Goal: Information Seeking & Learning: Learn about a topic

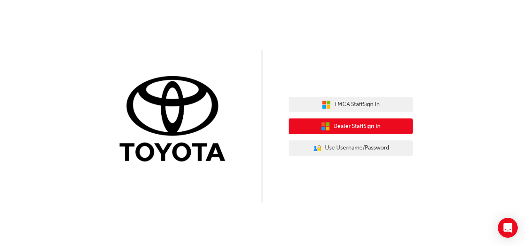
click at [364, 127] on span "Dealer Staff Sign In" at bounding box center [357, 127] width 47 height 10
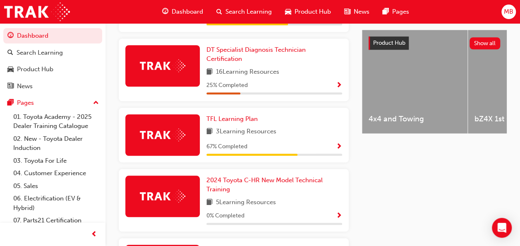
scroll to position [319, 0]
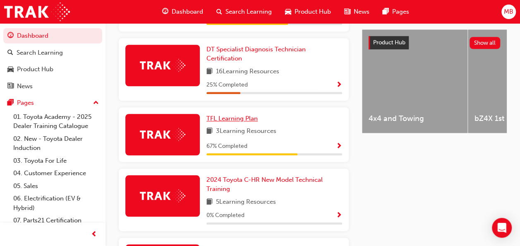
click at [245, 115] on span "TFL Learning Plan" at bounding box center [232, 118] width 51 height 7
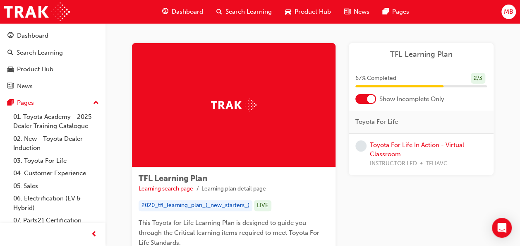
click at [192, 10] on span "Dashboard" at bounding box center [187, 12] width 31 height 10
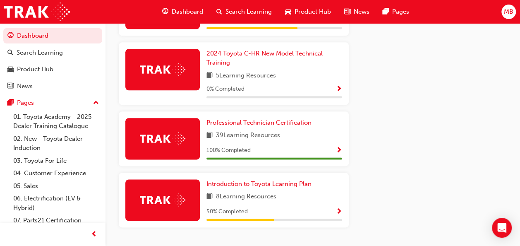
scroll to position [462, 0]
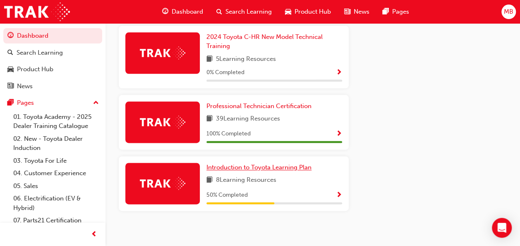
click at [289, 163] on span "Introduction to Toyota Learning Plan" at bounding box center [259, 166] width 105 height 7
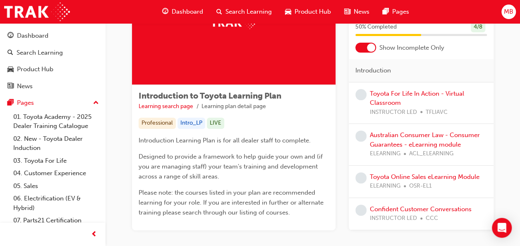
scroll to position [83, 0]
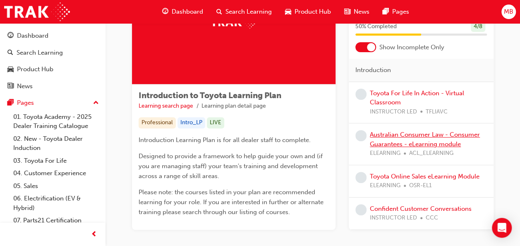
click at [432, 144] on link "Australian Consumer Law - Consumer Guarantees - eLearning module" at bounding box center [425, 139] width 110 height 17
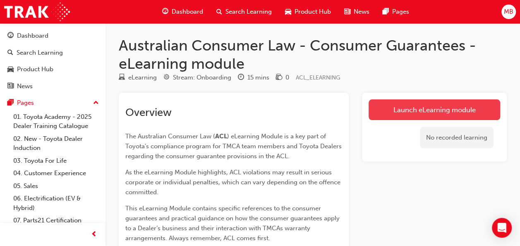
click at [433, 108] on link "Launch eLearning module" at bounding box center [435, 109] width 132 height 21
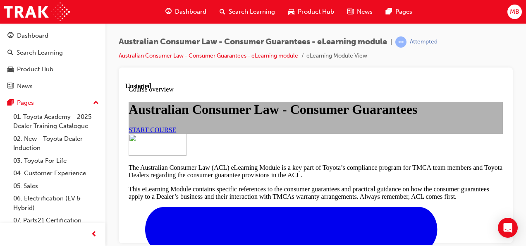
scroll to position [66, 0]
click at [176, 133] on span "START COURSE" at bounding box center [153, 129] width 48 height 7
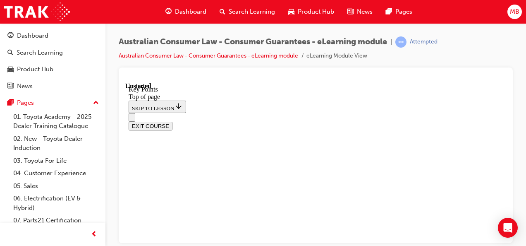
scroll to position [26, 0]
click at [91, 233] on span "prev-icon" at bounding box center [94, 234] width 6 height 10
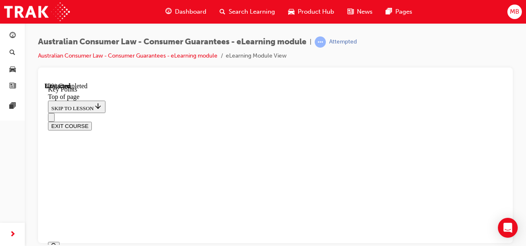
scroll to position [488, 0]
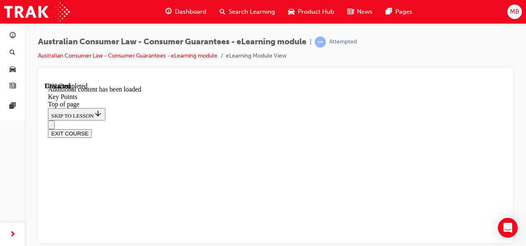
scroll to position [1264, 0]
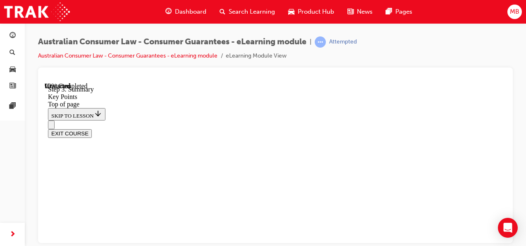
scroll to position [1512, 0]
drag, startPoint x: 209, startPoint y: 149, endPoint x: 216, endPoint y: 152, distance: 7.4
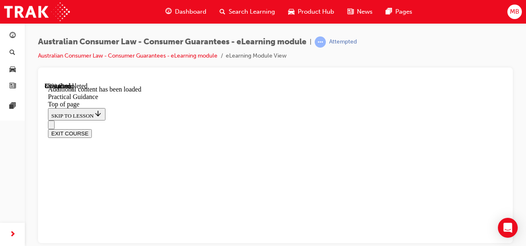
scroll to position [2138, 0]
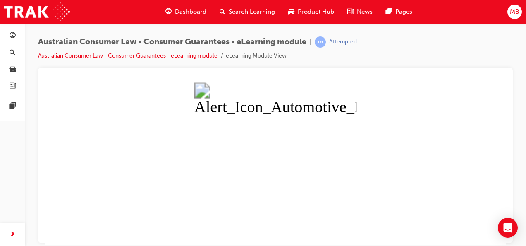
click at [199, 145] on button "Unzoom image" at bounding box center [276, 163] width 462 height 162
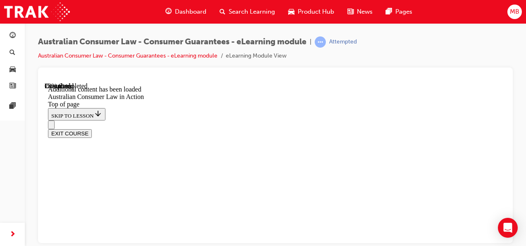
scroll to position [562, 0]
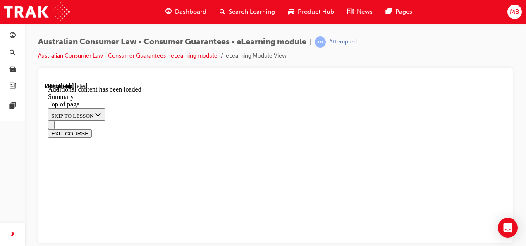
scroll to position [478, 0]
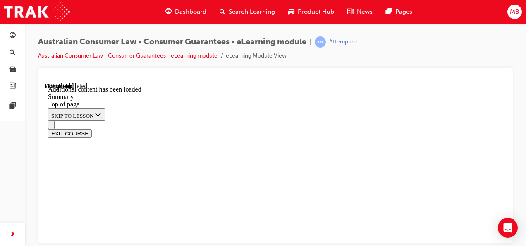
scroll to position [782, 0]
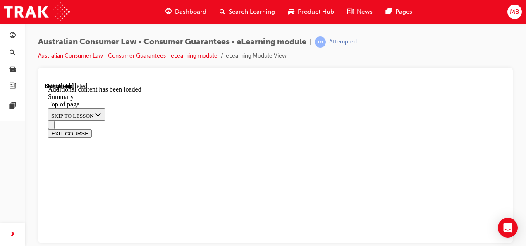
scroll to position [1117, 0]
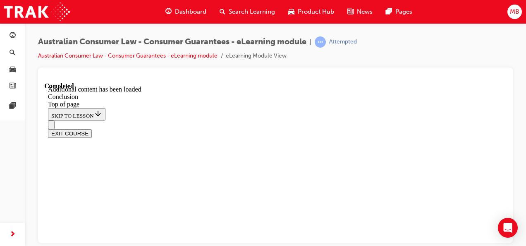
scroll to position [195, 0]
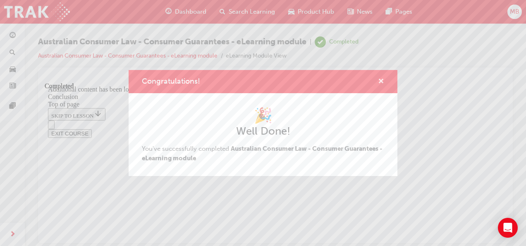
click at [379, 82] on span "cross-icon" at bounding box center [381, 81] width 6 height 7
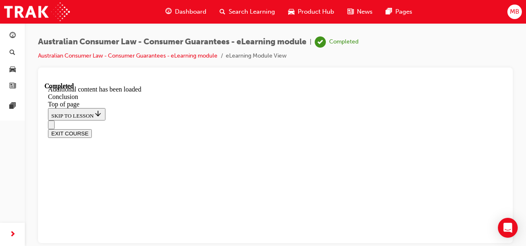
click at [92, 129] on button "EXIT COURSE" at bounding box center [70, 133] width 44 height 9
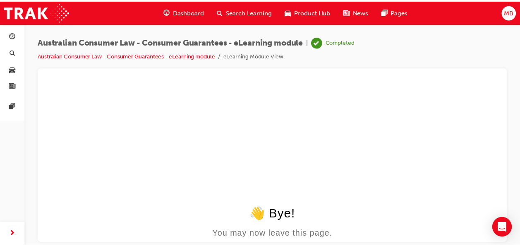
scroll to position [0, 0]
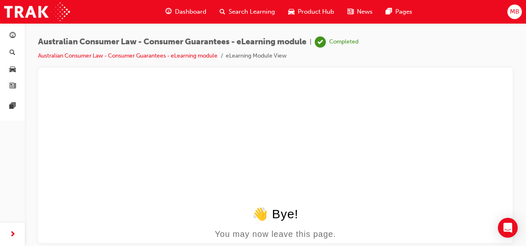
click at [190, 17] on div "Dashboard" at bounding box center [186, 11] width 54 height 17
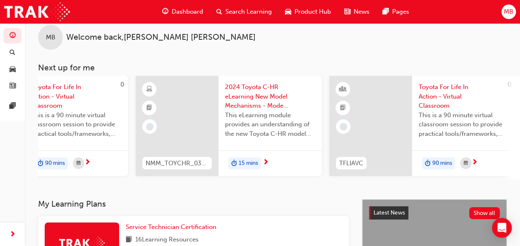
scroll to position [0, 679]
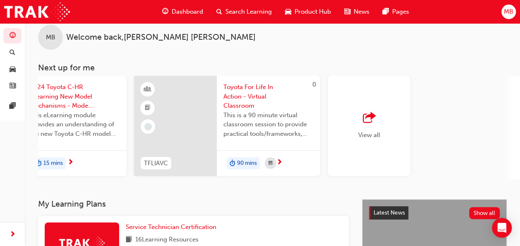
click at [370, 117] on span "outbound-icon" at bounding box center [369, 118] width 12 height 12
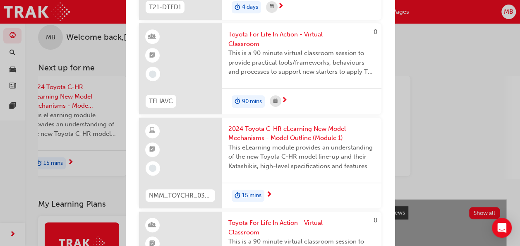
scroll to position [194, 0]
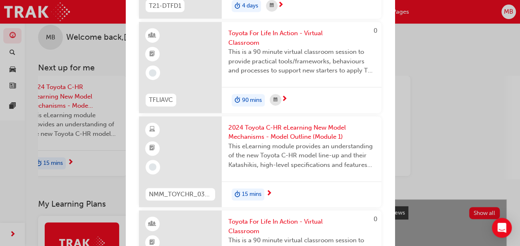
click at [283, 127] on span "2024 Toyota C-HR eLearning New Model Mechanisms - Model Outline (Module 1)" at bounding box center [301, 132] width 146 height 19
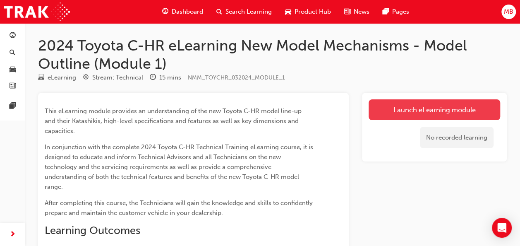
click at [417, 110] on link "Launch eLearning module" at bounding box center [435, 109] width 132 height 21
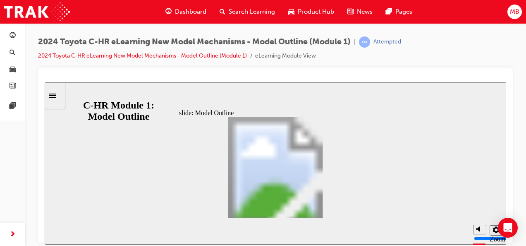
click at [495, 231] on icon "Settings" at bounding box center [496, 229] width 7 height 7
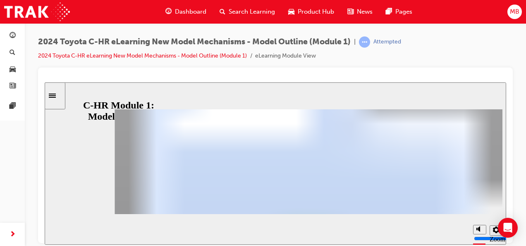
scroll to position [146, 126]
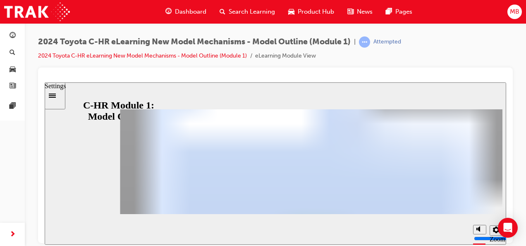
click at [496, 231] on icon "Settings" at bounding box center [496, 229] width 7 height 7
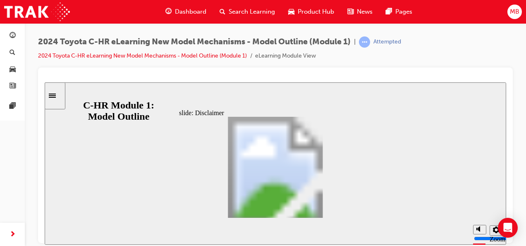
click at [442, 151] on div "slide: Disclaimer Disclaimer Group 1 Oval 1 Line 1 Welcome to the New Model Tec…" at bounding box center [276, 163] width 462 height 162
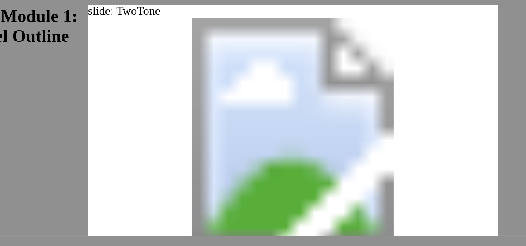
click at [235, 7] on div at bounding box center [114, 57] width 462 height 162
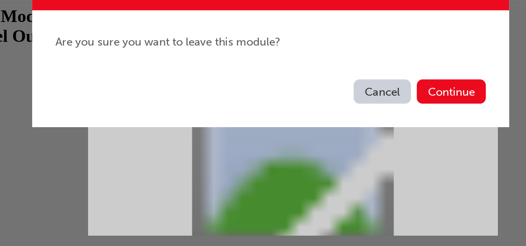
click at [328, 146] on button "Cancel" at bounding box center [326, 148] width 32 height 14
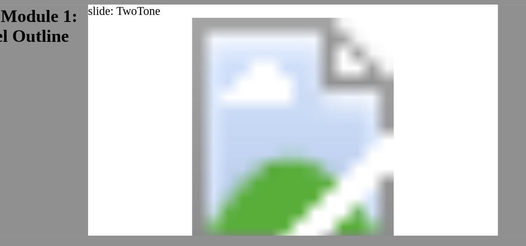
click at [0, 50] on div at bounding box center [114, 57] width 462 height 162
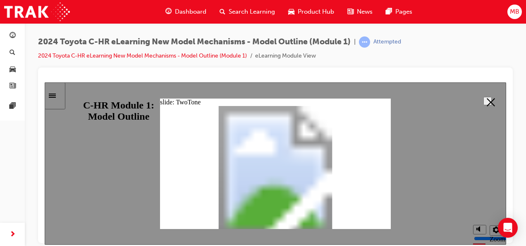
click at [487, 98] on icon "Close" at bounding box center [491, 102] width 8 height 8
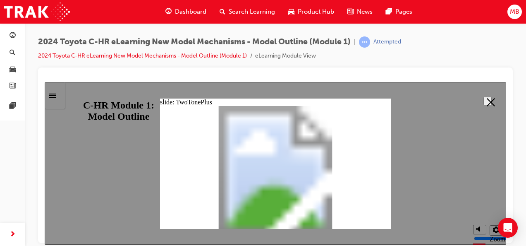
click at [487, 100] on icon "Close" at bounding box center [491, 102] width 8 height 8
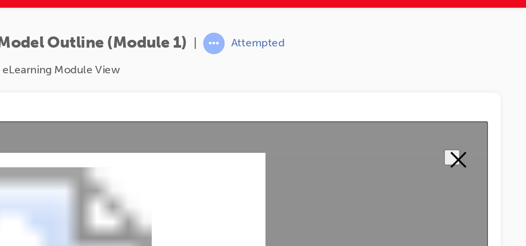
click at [43, 135] on button "Close" at bounding box center [38, 139] width 8 height 8
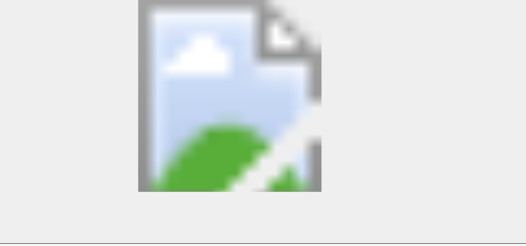
scroll to position [106, 0]
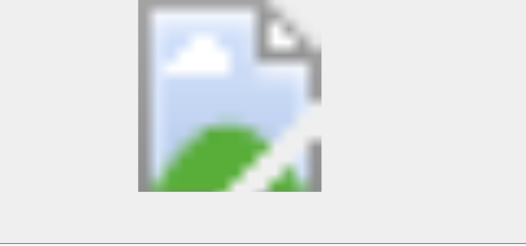
scroll to position [0, 0]
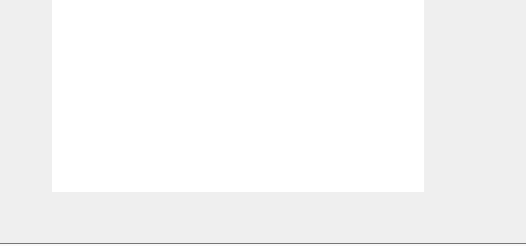
radio input "true"
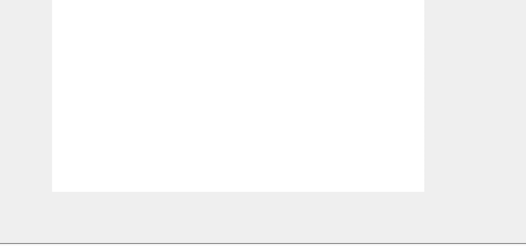
radio input "true"
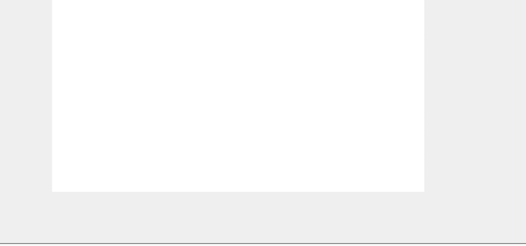
radio input "true"
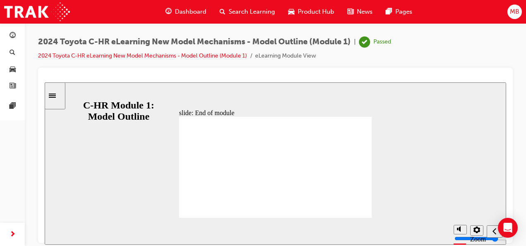
click at [189, 12] on span "Dashboard" at bounding box center [190, 12] width 31 height 10
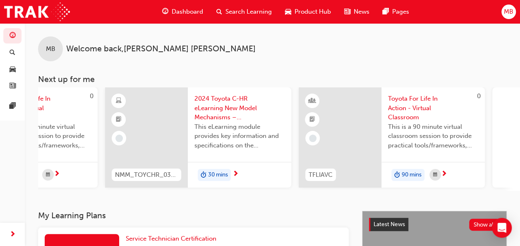
scroll to position [0, 516]
click at [220, 113] on span "2024 Toyota C-HR eLearning New Model Mechanisms – Powertrains (Module 2)" at bounding box center [238, 108] width 90 height 28
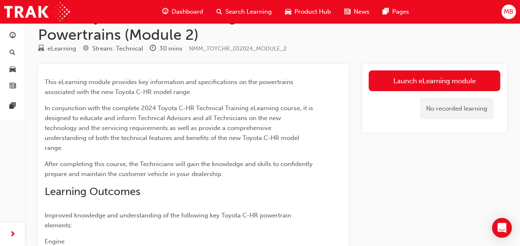
scroll to position [29, 0]
click at [184, 11] on span "Dashboard" at bounding box center [187, 12] width 31 height 10
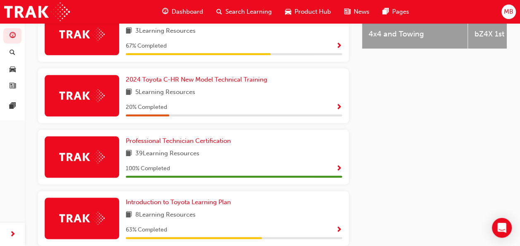
scroll to position [405, 0]
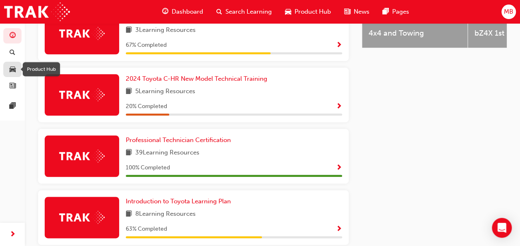
click at [14, 64] on div "button" at bounding box center [13, 69] width 6 height 10
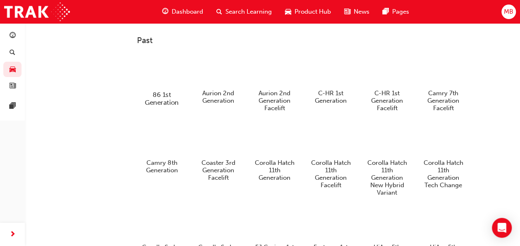
scroll to position [363, 0]
click at [168, 79] on div at bounding box center [162, 71] width 46 height 33
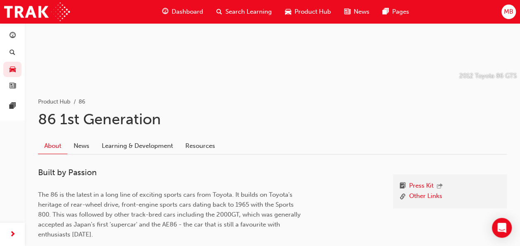
scroll to position [105, 0]
click at [162, 146] on link "Learning & Development" at bounding box center [138, 145] width 84 height 16
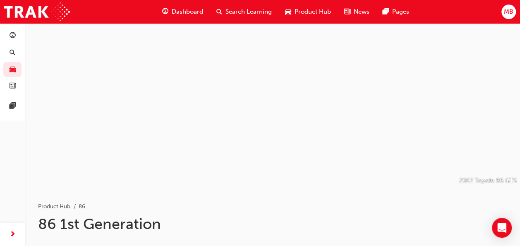
click at [302, 10] on span "Product Hub" at bounding box center [313, 12] width 36 height 10
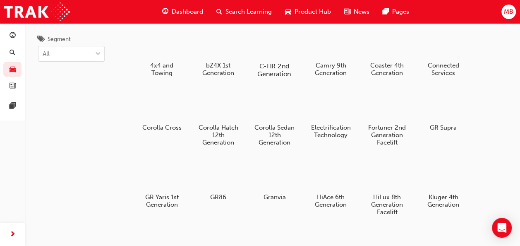
scroll to position [30, 0]
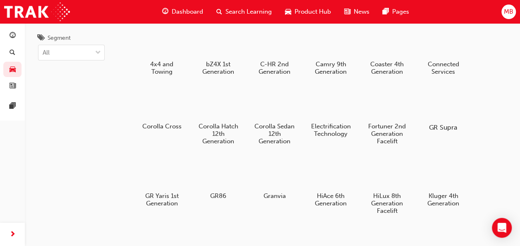
click at [433, 108] on div at bounding box center [443, 103] width 46 height 33
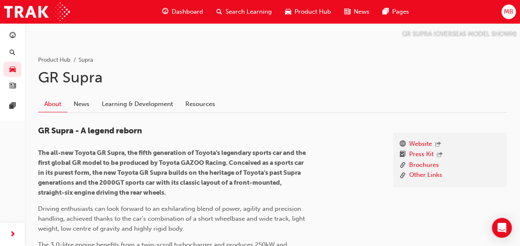
scroll to position [148, 0]
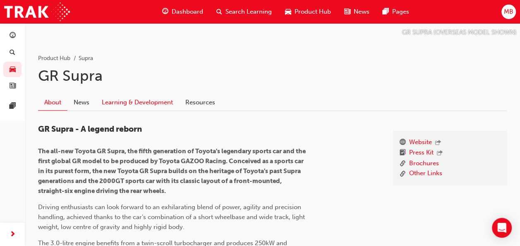
click at [159, 101] on link "Learning & Development" at bounding box center [138, 102] width 84 height 16
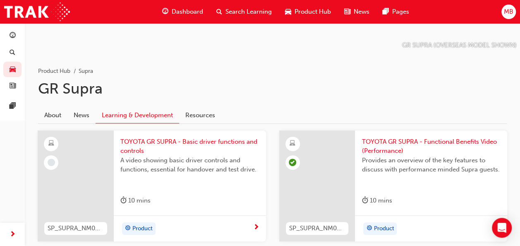
scroll to position [136, 0]
click at [196, 115] on link "Resources" at bounding box center [200, 114] width 42 height 16
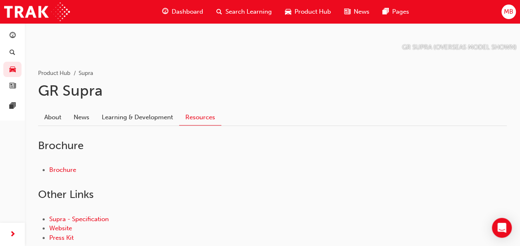
scroll to position [132, 0]
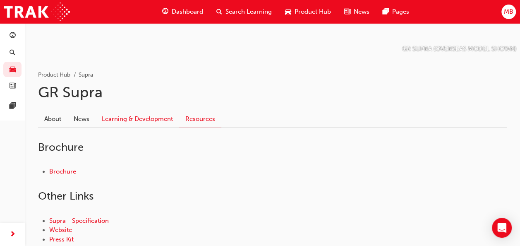
click at [163, 118] on link "Learning & Development" at bounding box center [138, 119] width 84 height 16
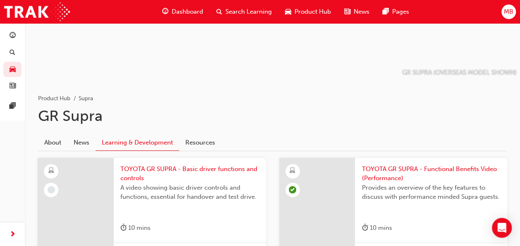
scroll to position [108, 0]
click at [228, 170] on span "TOYOTA GR SUPRA - Basic driver functions and controls" at bounding box center [189, 173] width 139 height 19
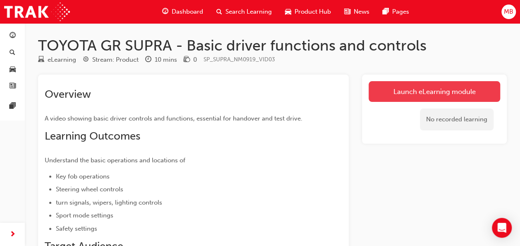
click at [408, 96] on link "Launch eLearning module" at bounding box center [435, 91] width 132 height 21
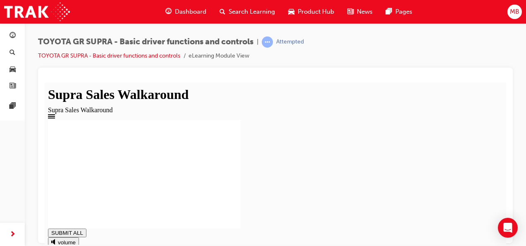
click at [102, 139] on div at bounding box center [275, 174] width 455 height 108
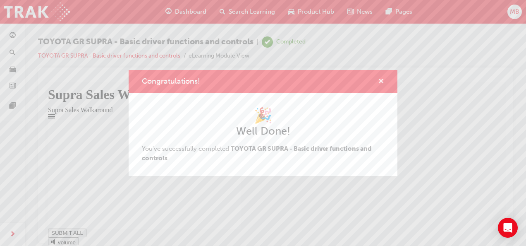
click at [379, 80] on span "cross-icon" at bounding box center [381, 81] width 6 height 7
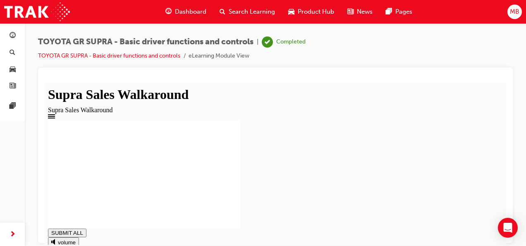
type input "1"
